Goal: Task Accomplishment & Management: Use online tool/utility

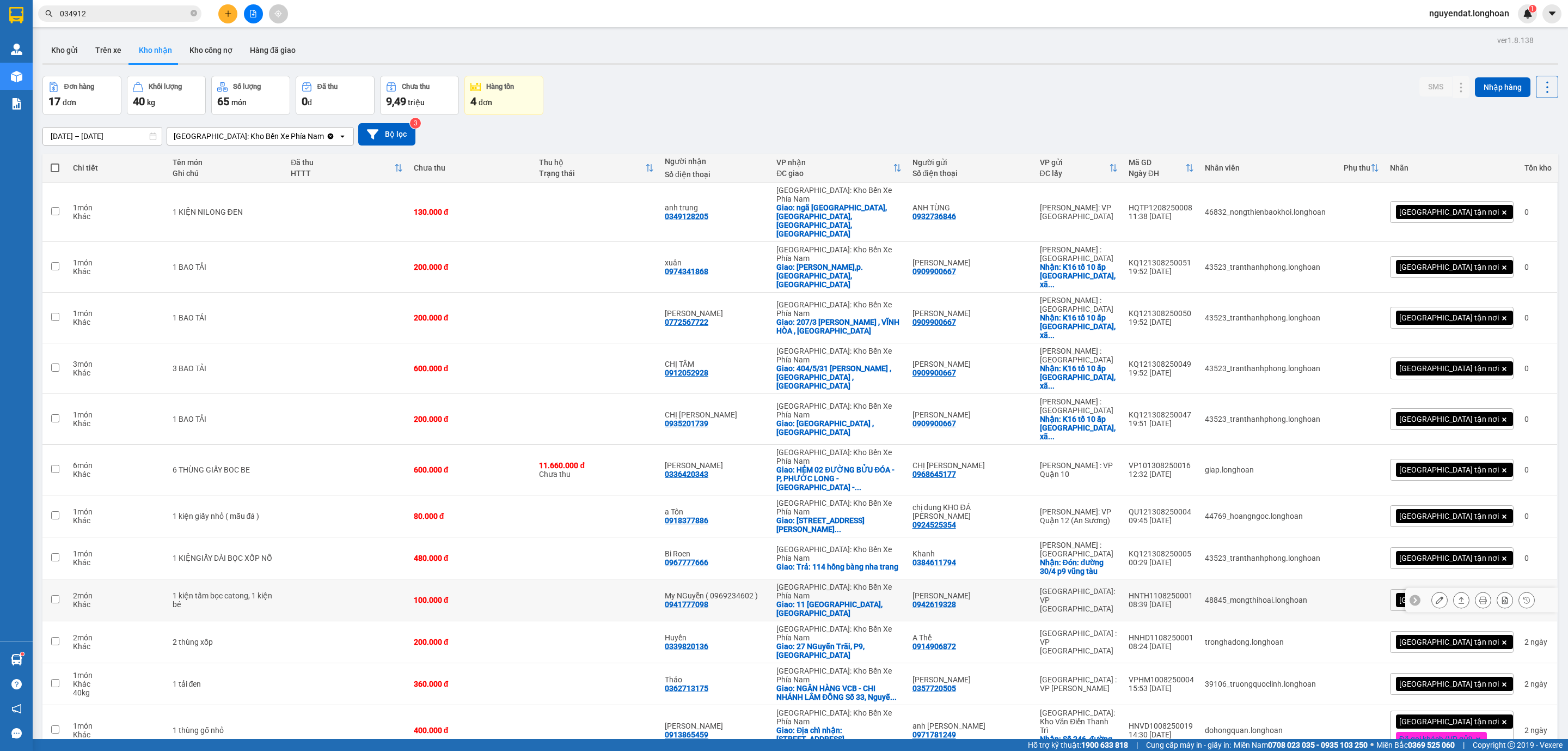
scroll to position [141, 0]
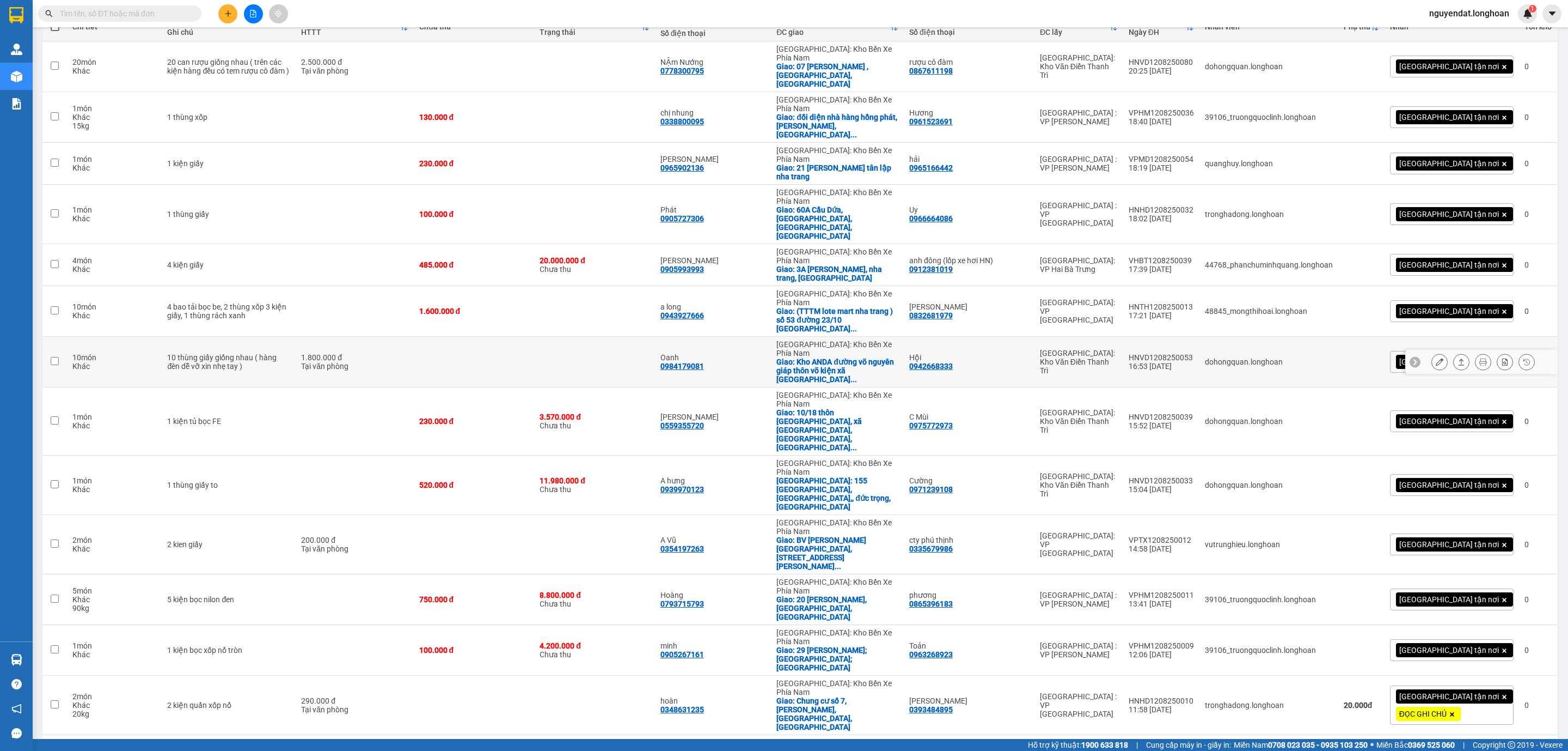
scroll to position [60, 0]
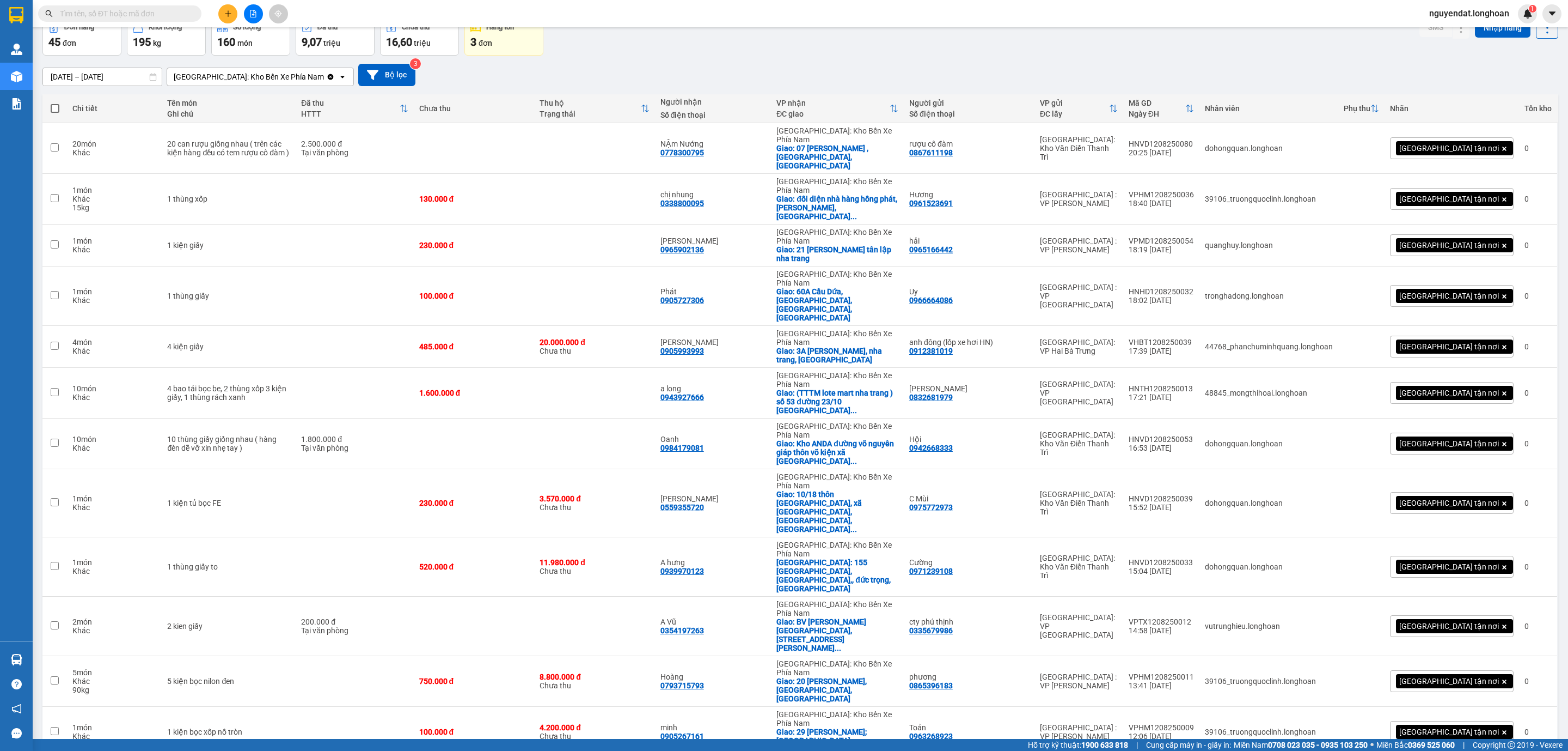
checkbox input "true"
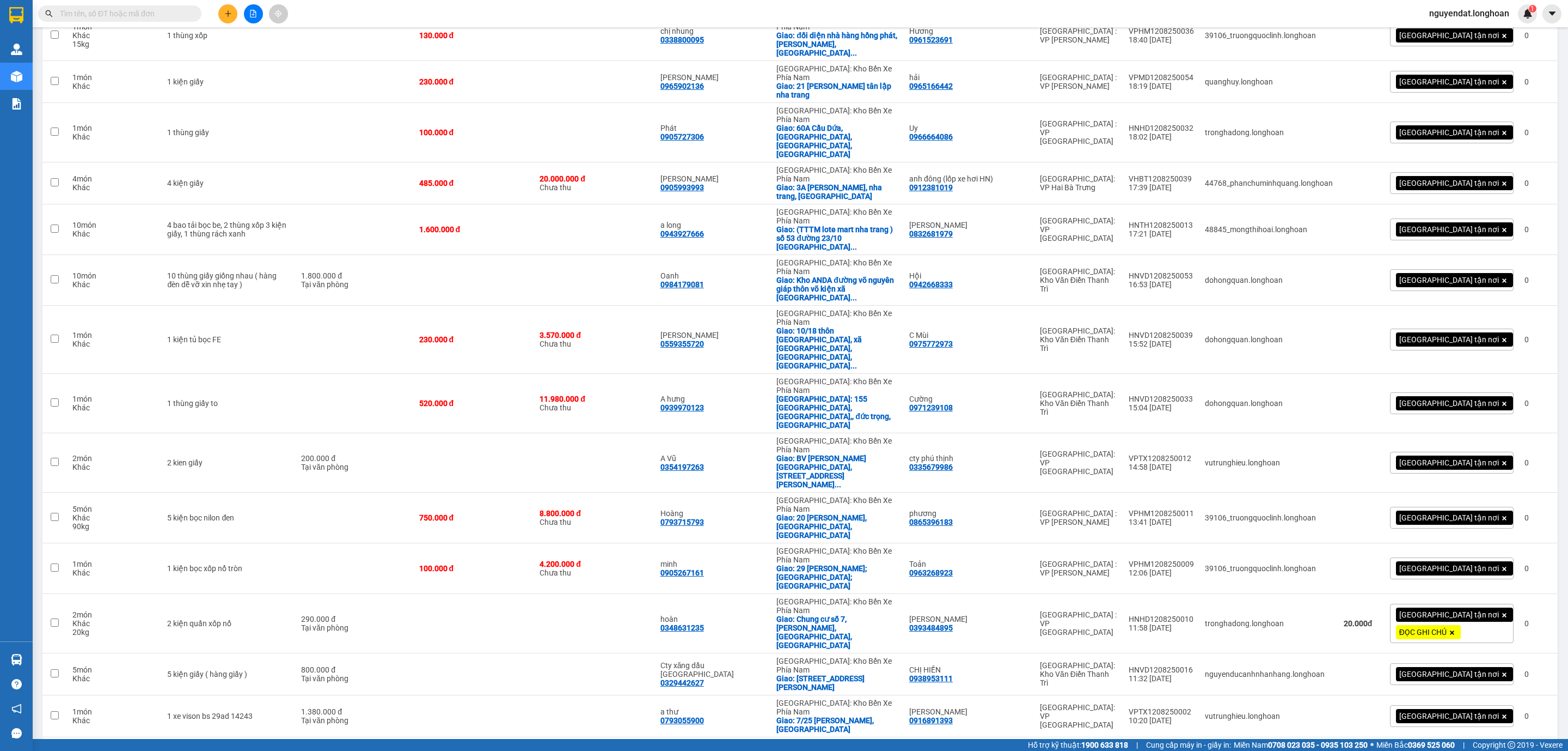
scroll to position [468, 0]
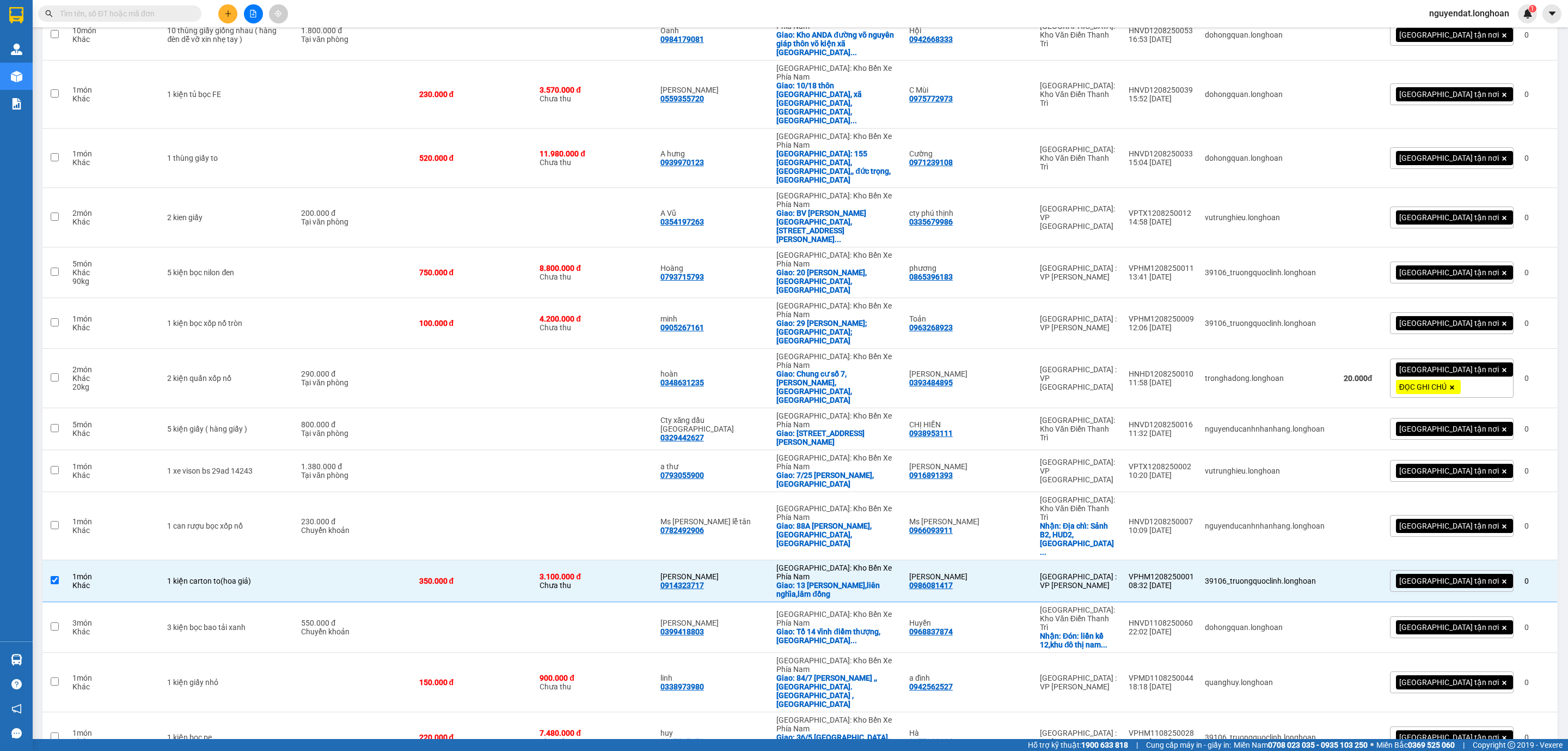
checkbox input "true"
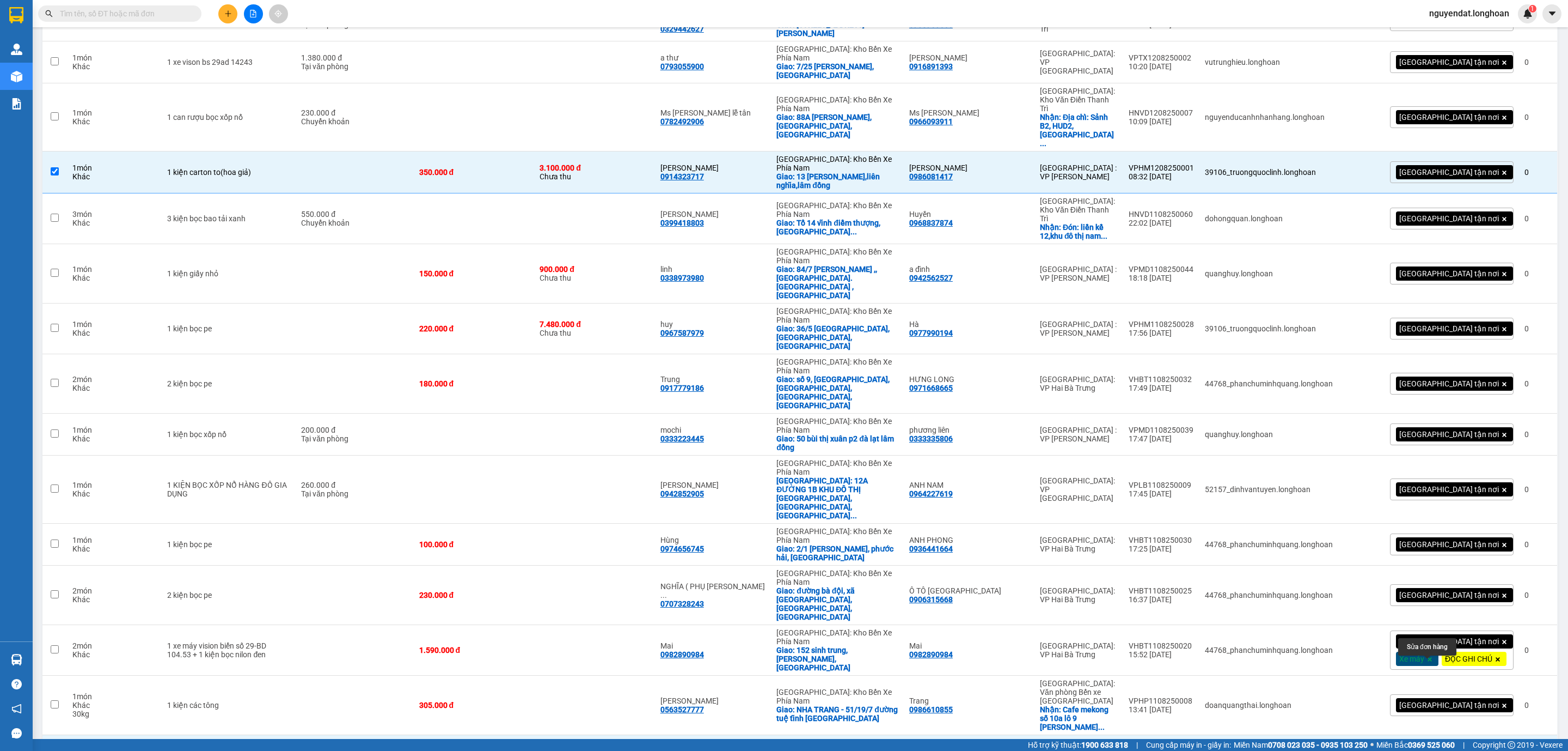
drag, startPoint x: 1428, startPoint y: 669, endPoint x: 1416, endPoint y: 667, distance: 12.2
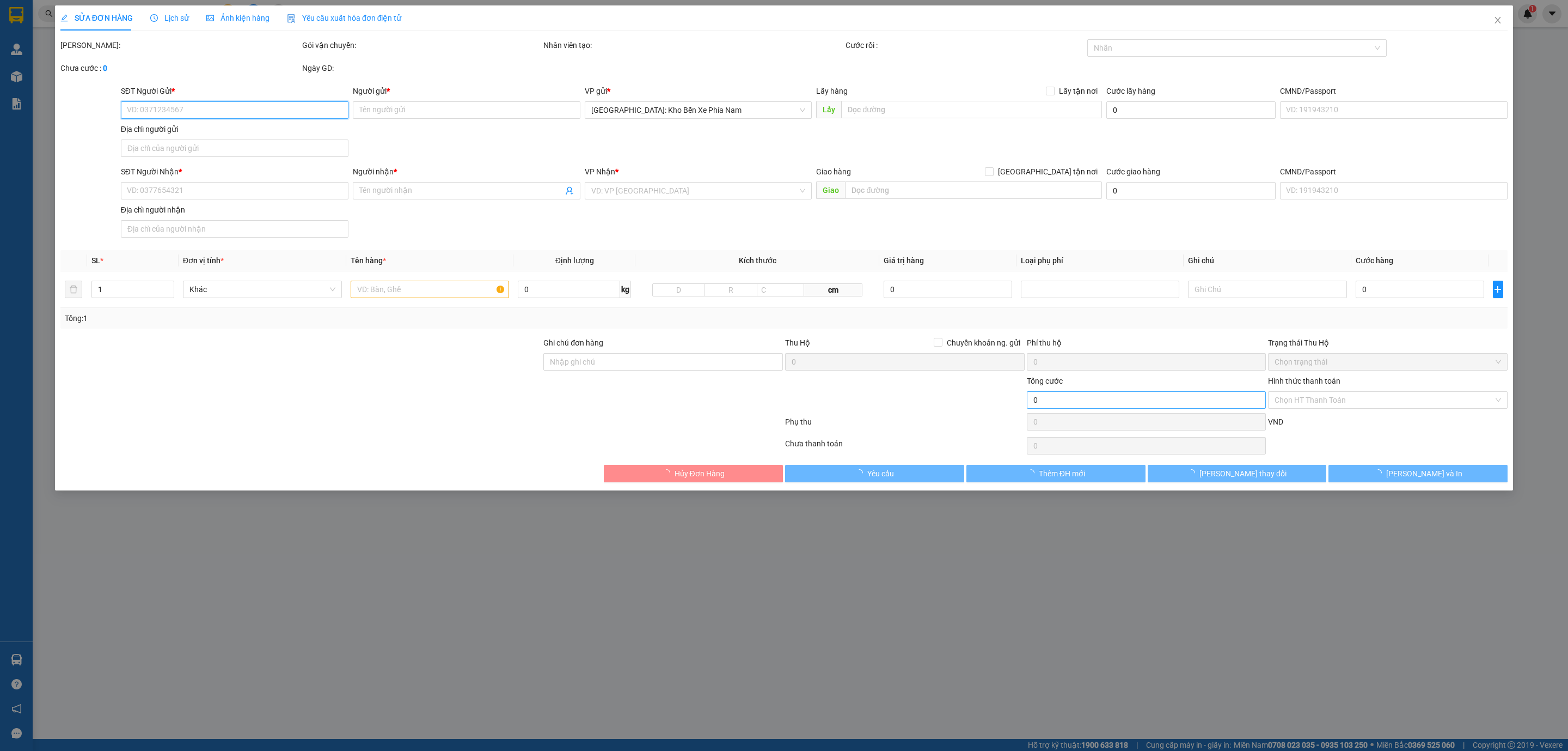
type input "0384611794"
type input "Khanh"
checkbox input "true"
type input "Đón: đường 30/4 p9 vũng tàu"
type input "0967777666"
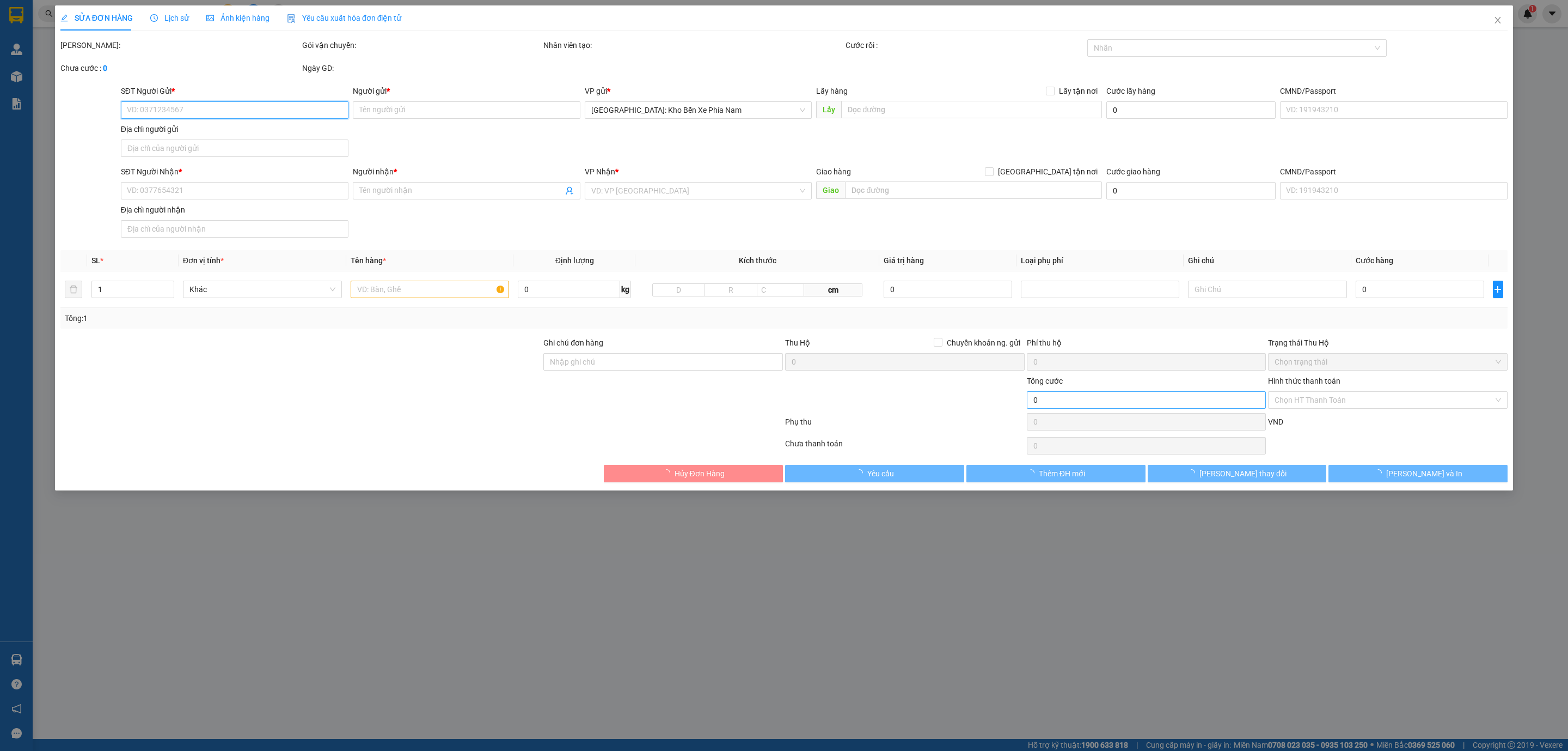
type input "Bi Roen"
checkbox input "true"
type input "Trả: 114 hồng bàng nha trang"
type input "VẬN CHUYỂN NHẸ TAY - KHÔNG BAO HƯ VỠ"
type input "480.000"
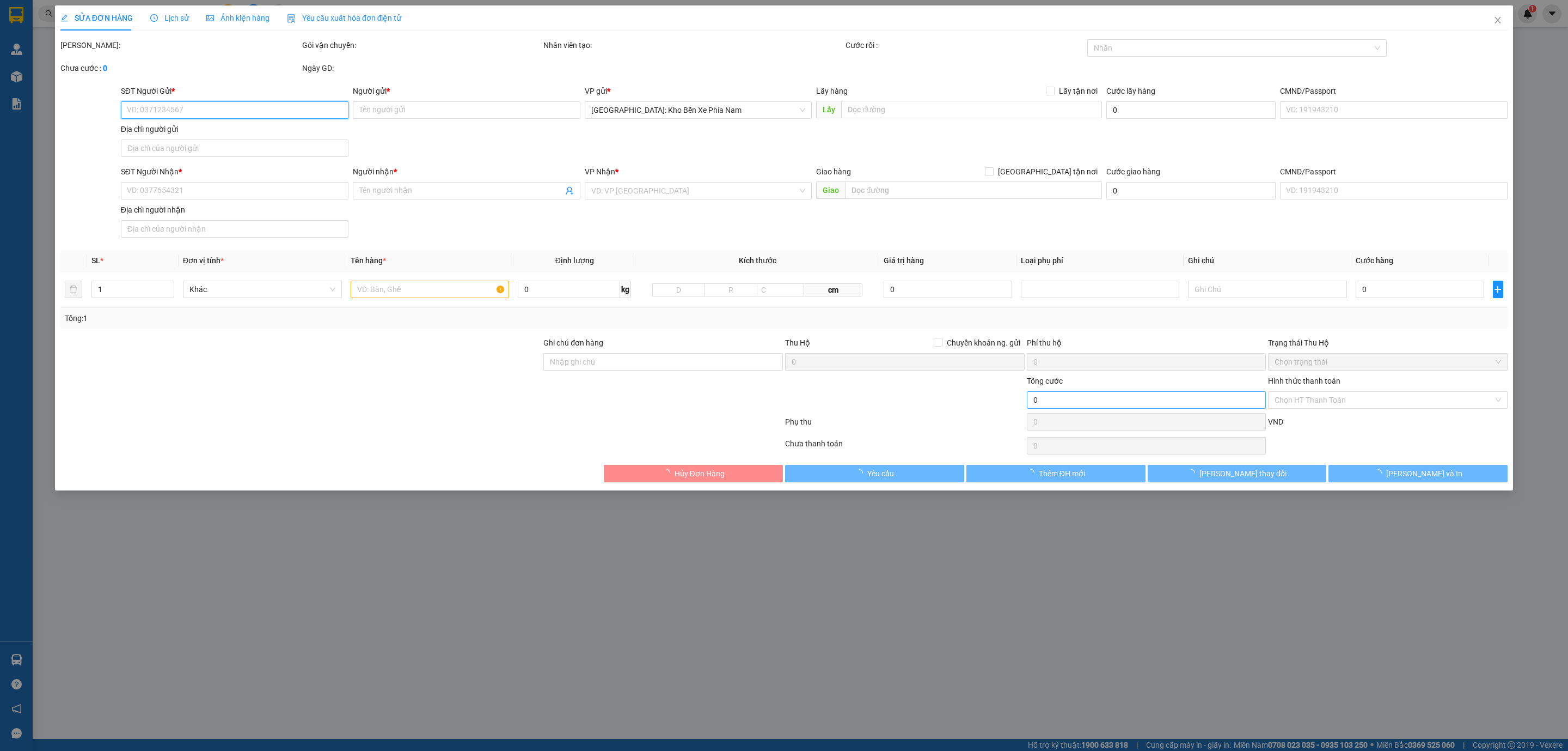
type input "480.000"
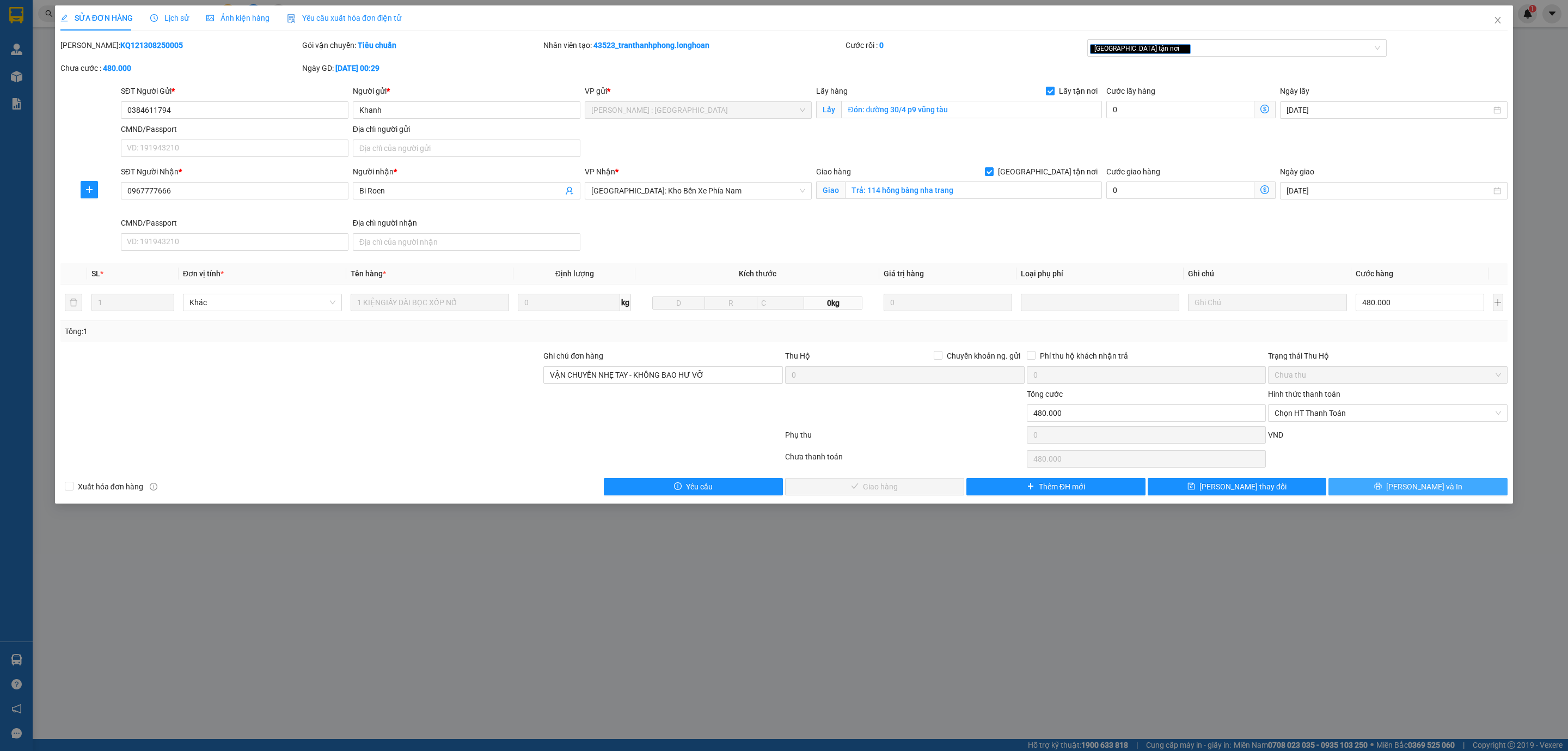
click at [1461, 484] on button "Lưu và In" at bounding box center [1418, 486] width 179 height 17
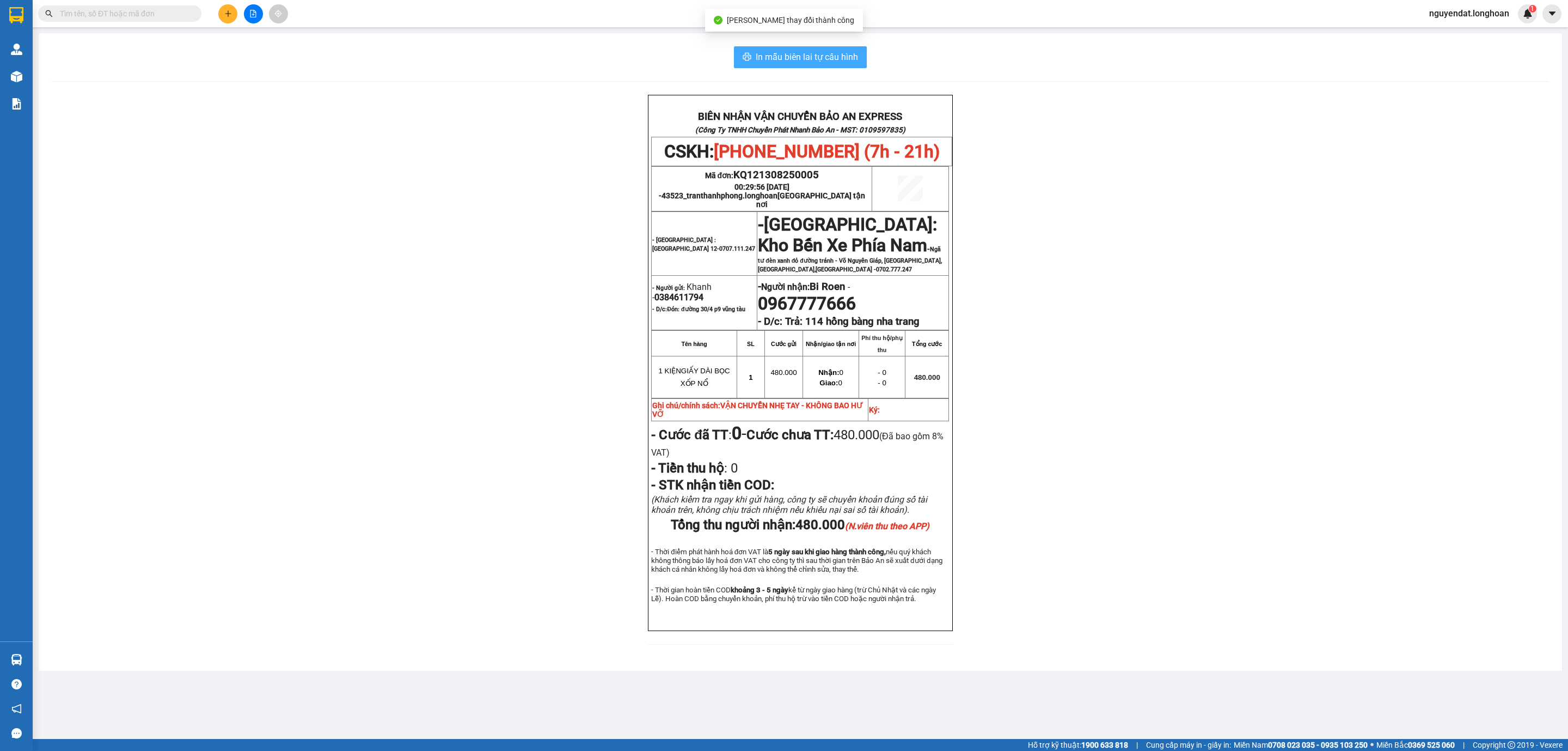
click at [851, 46] on button "In mẫu biên lai tự cấu hình" at bounding box center [800, 57] width 133 height 22
